Goal: Task Accomplishment & Management: Manage account settings

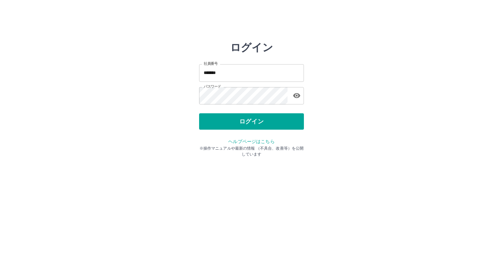
click at [232, 122] on button "ログイン" at bounding box center [251, 121] width 105 height 16
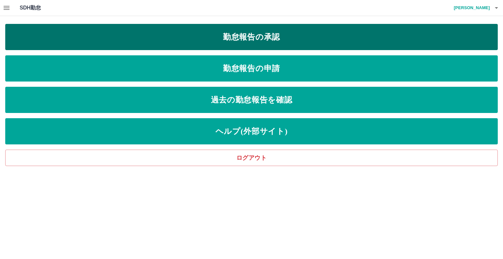
click at [207, 35] on link "勤怠報告の承認" at bounding box center [251, 37] width 493 height 26
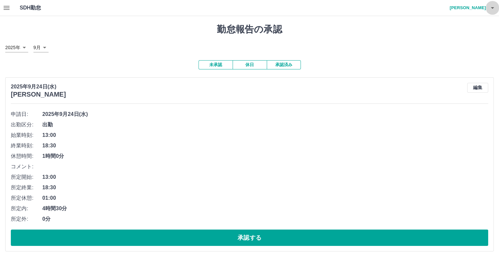
click at [493, 9] on icon "button" at bounding box center [492, 8] width 8 height 8
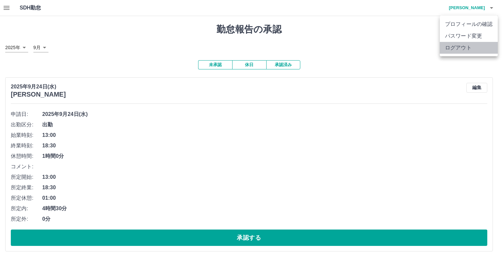
click at [452, 47] on li "ログアウト" at bounding box center [469, 48] width 58 height 12
